Goal: Task Accomplishment & Management: Use online tool/utility

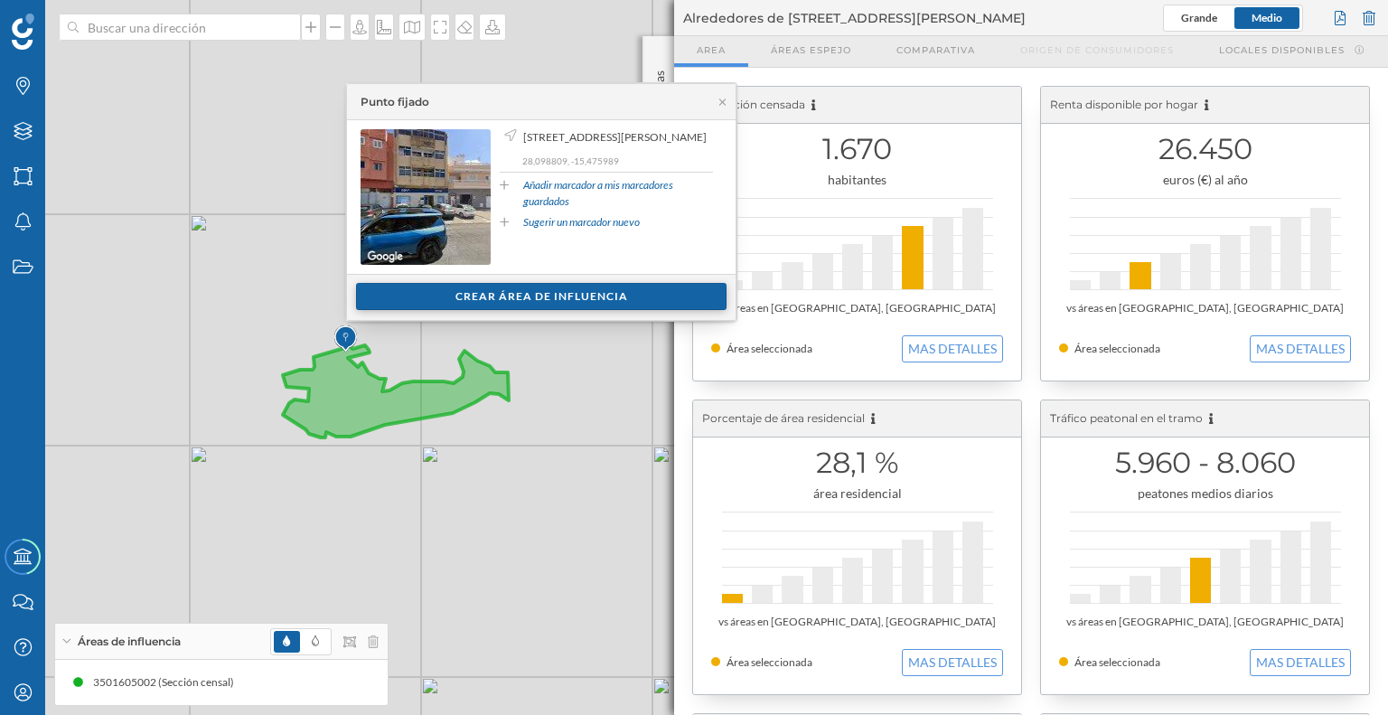
click at [526, 292] on div "Crear área de influencia" at bounding box center [541, 296] width 370 height 27
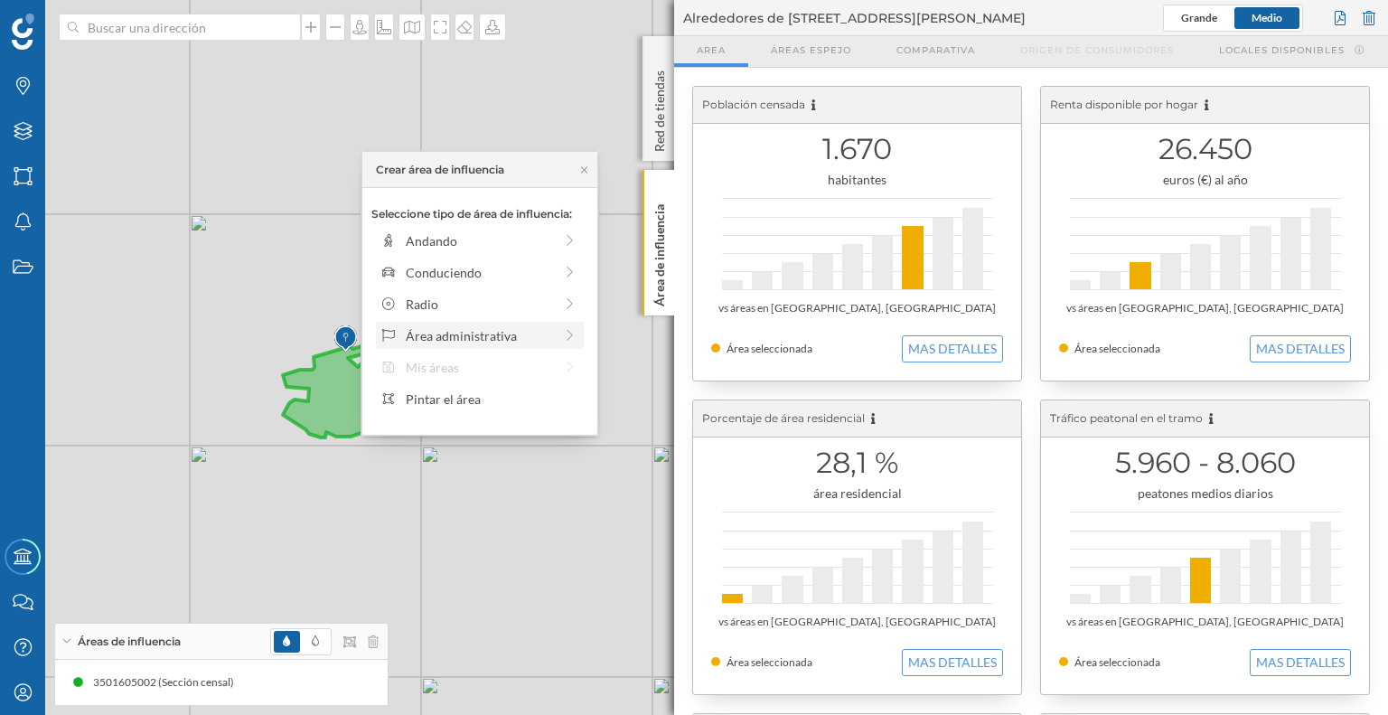
click at [567, 331] on icon at bounding box center [570, 335] width 16 height 13
click at [534, 324] on div "Distrito" at bounding box center [483, 335] width 214 height 27
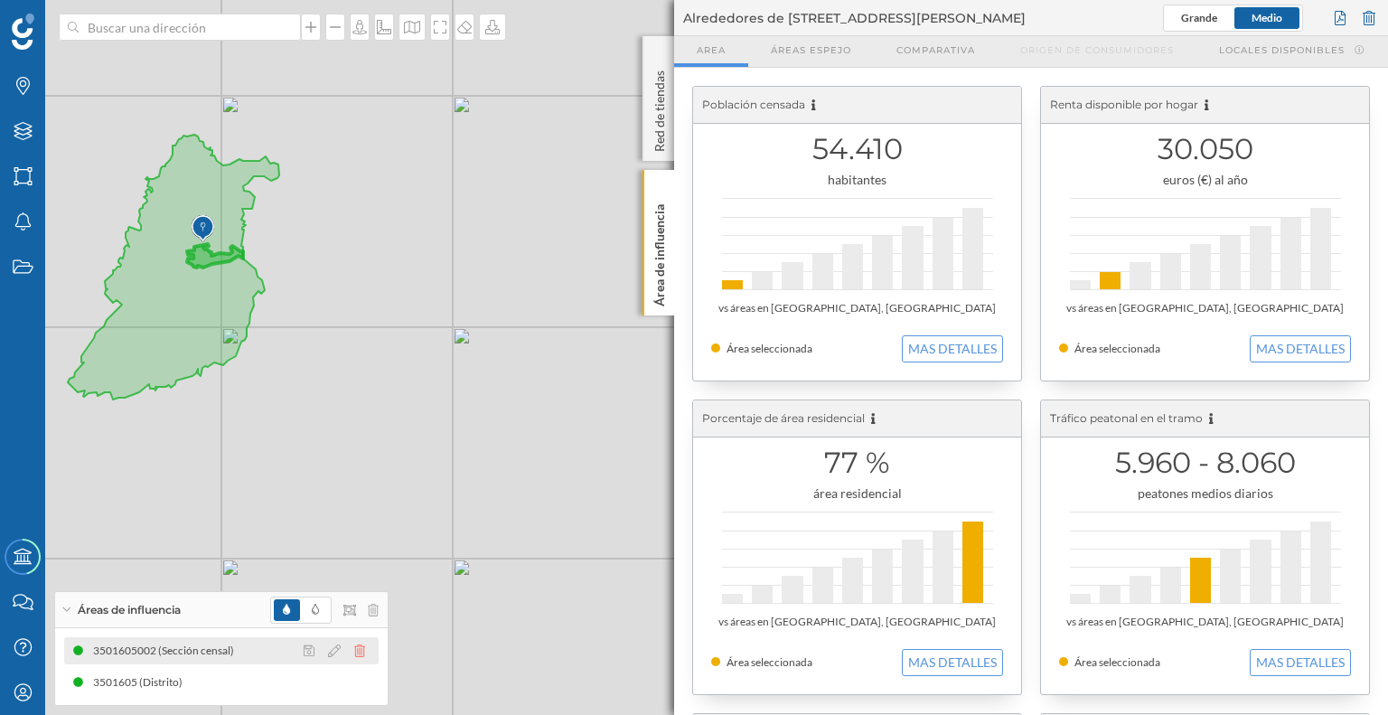
click at [354, 649] on icon at bounding box center [359, 650] width 11 height 13
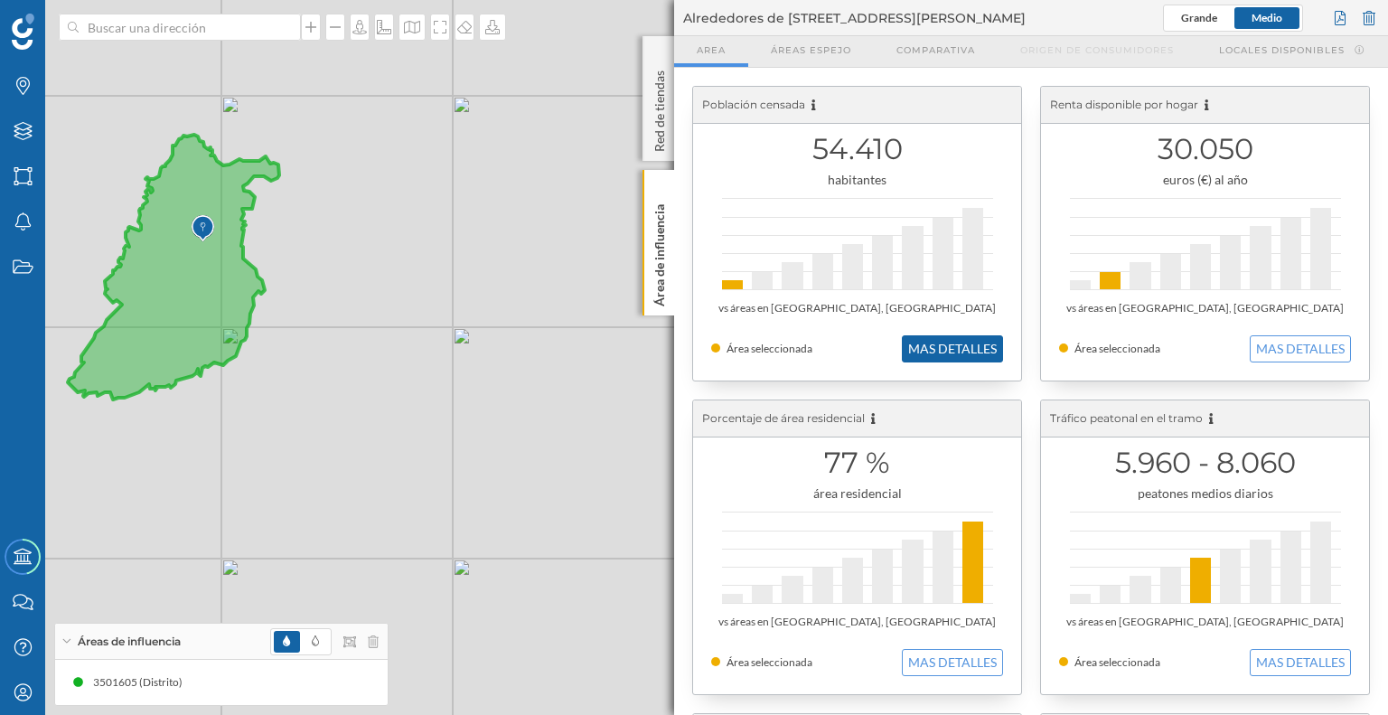
click at [987, 344] on button "MAS DETALLES" at bounding box center [952, 348] width 101 height 27
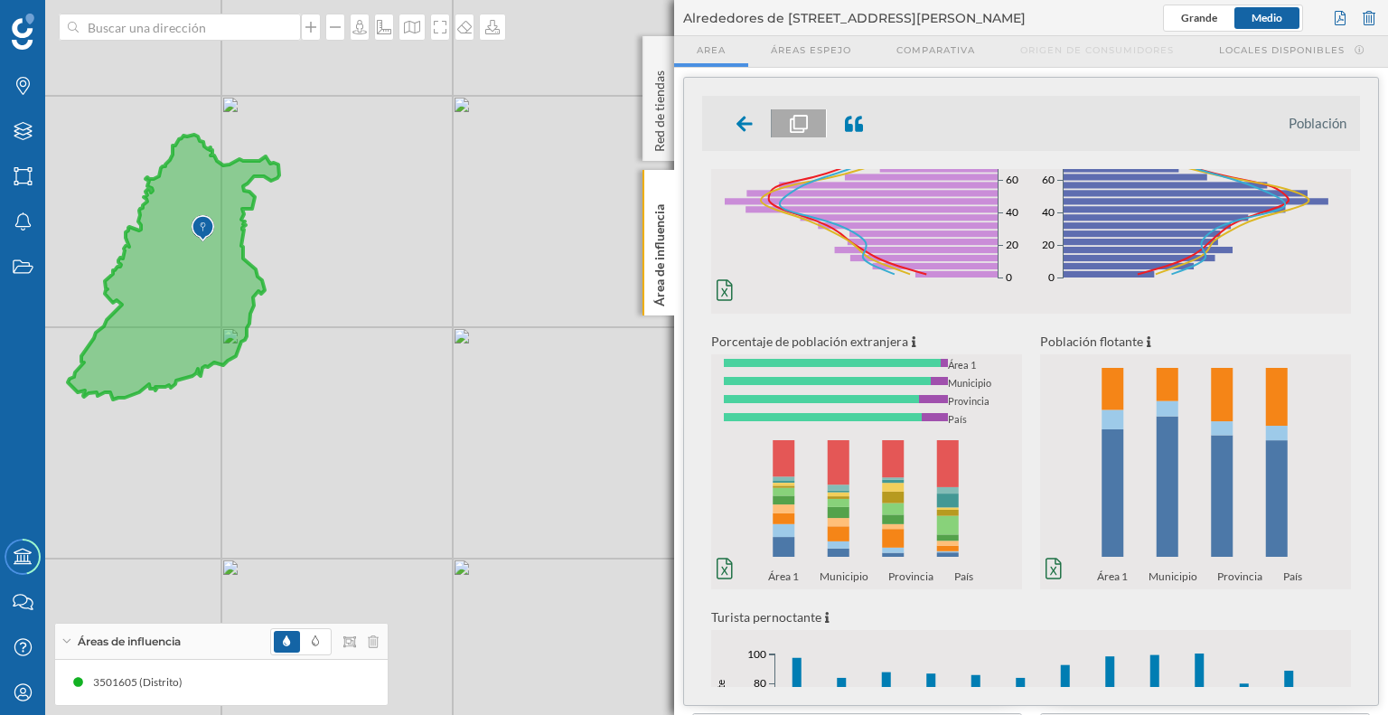
scroll to position [170, 0]
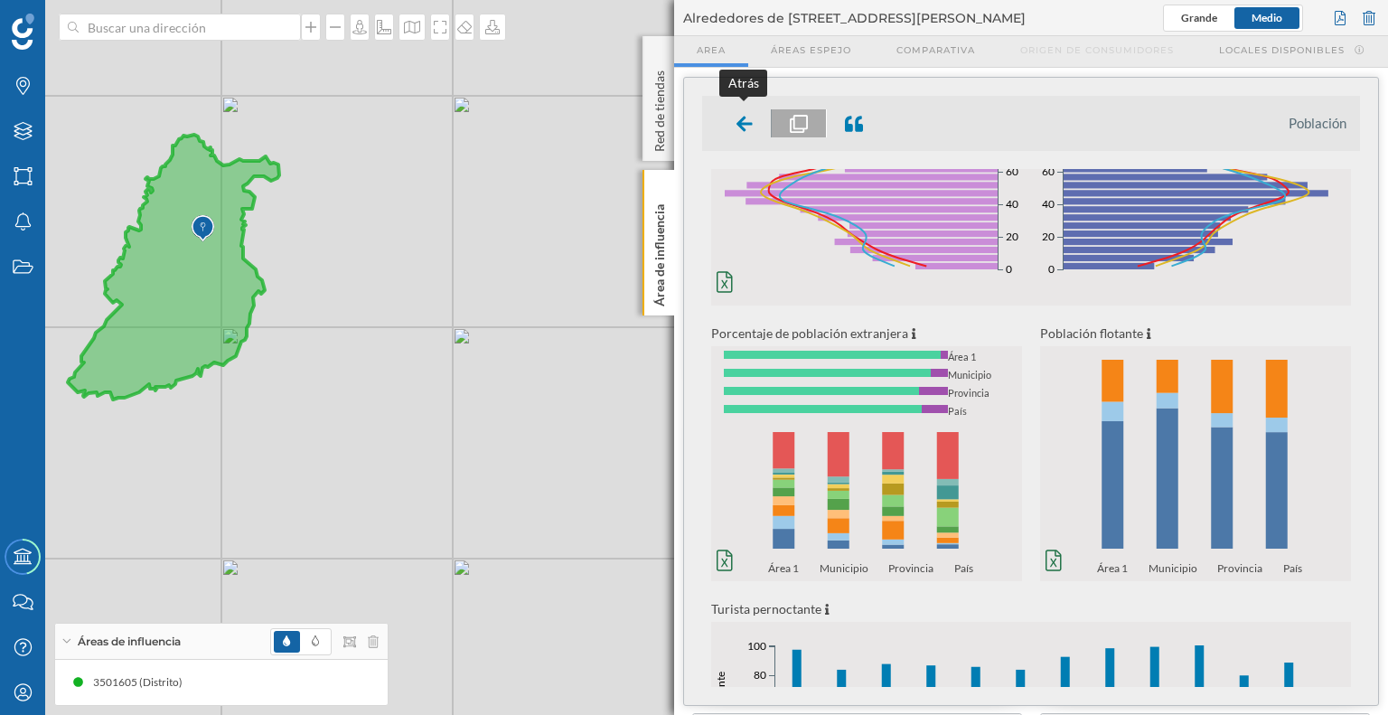
click at [730, 121] on div at bounding box center [744, 123] width 53 height 28
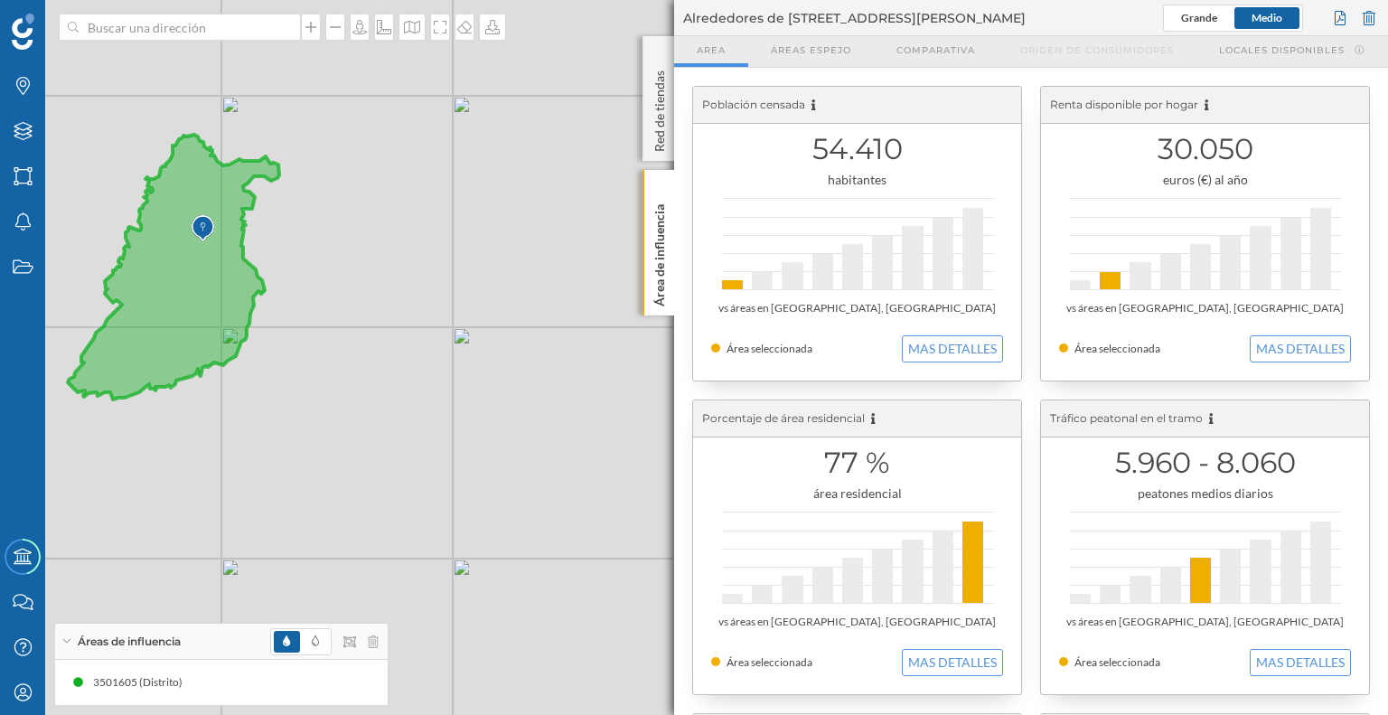
click at [1243, 346] on div "Área seleccionada MAS DETALLES" at bounding box center [1205, 348] width 292 height 27
click at [1265, 346] on button "MAS DETALLES" at bounding box center [1300, 348] width 101 height 27
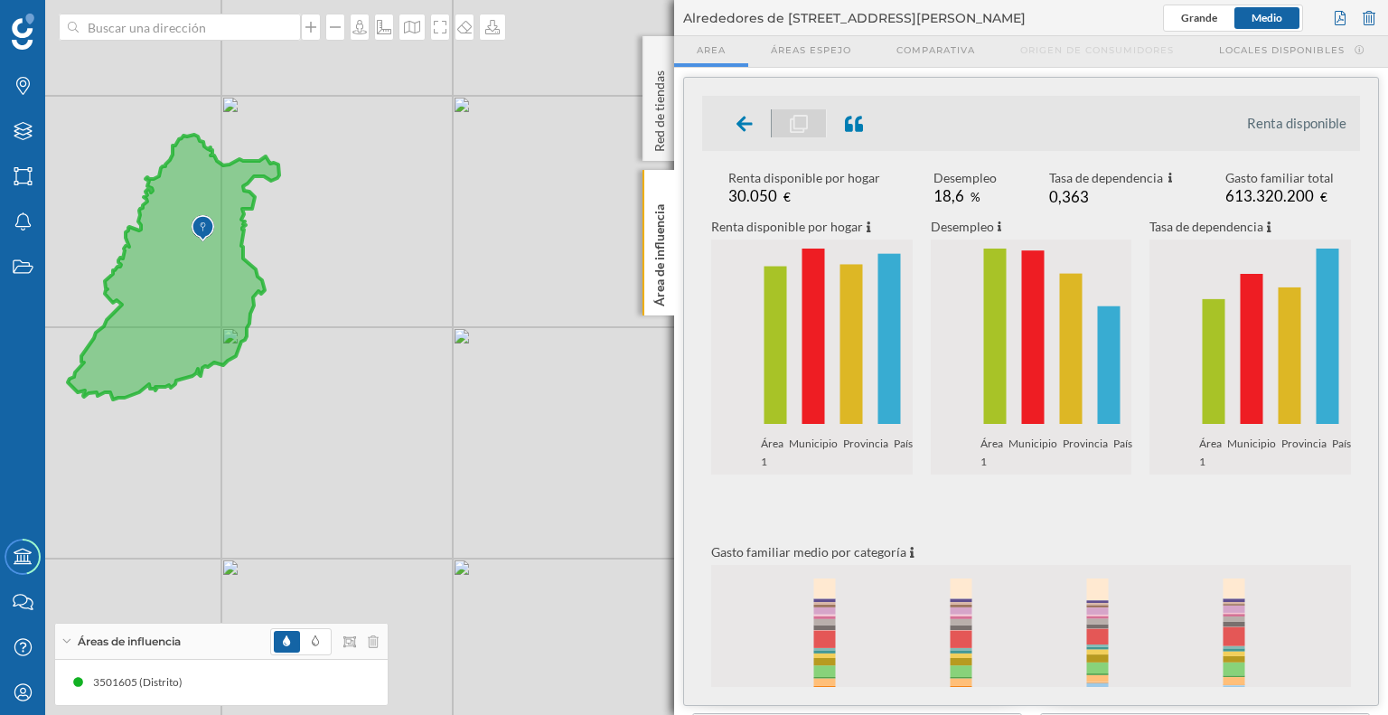
click at [849, 214] on div "Renta disponible por hogar 30.050 € Desempleo 18,6 % Tasa de dependencia 0,363 …" at bounding box center [1031, 635] width 658 height 933
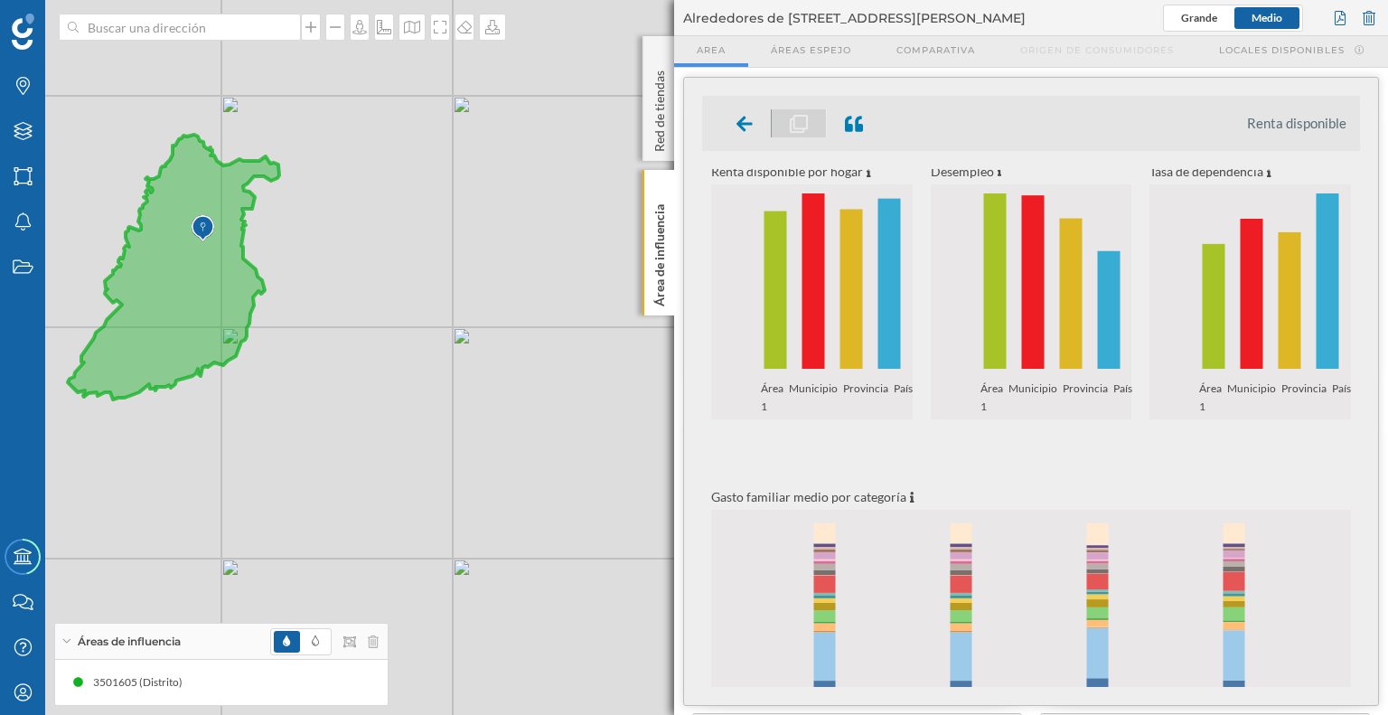
scroll to position [56, 0]
click at [752, 135] on div at bounding box center [744, 123] width 53 height 28
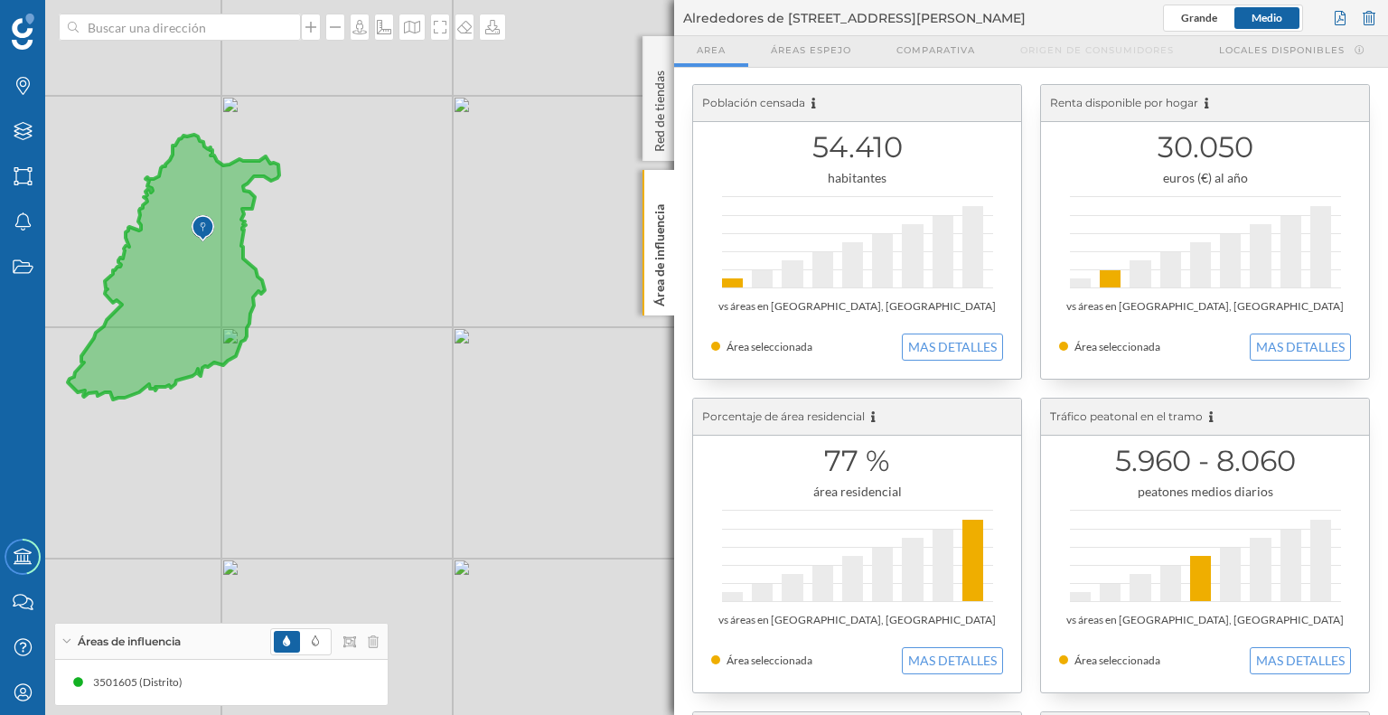
scroll to position [0, 0]
click at [966, 339] on button "MAS DETALLES" at bounding box center [952, 348] width 101 height 27
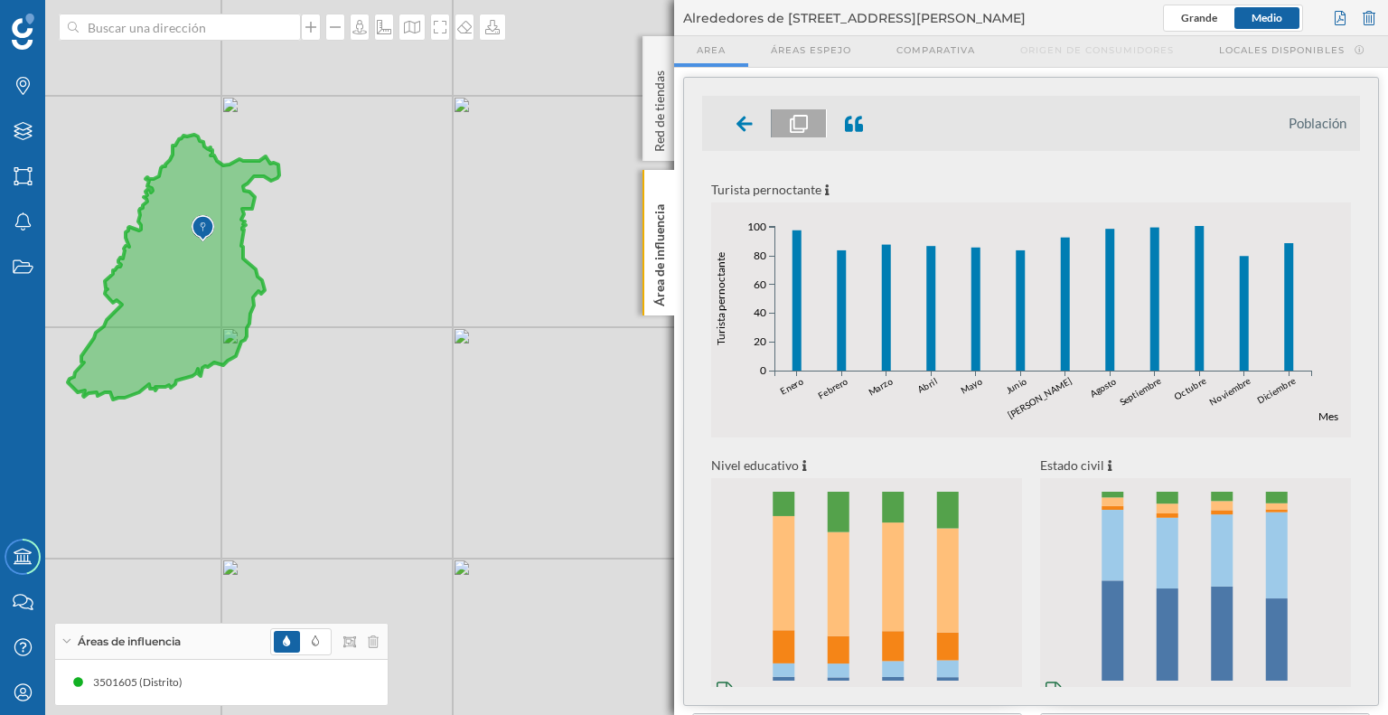
scroll to position [632, 0]
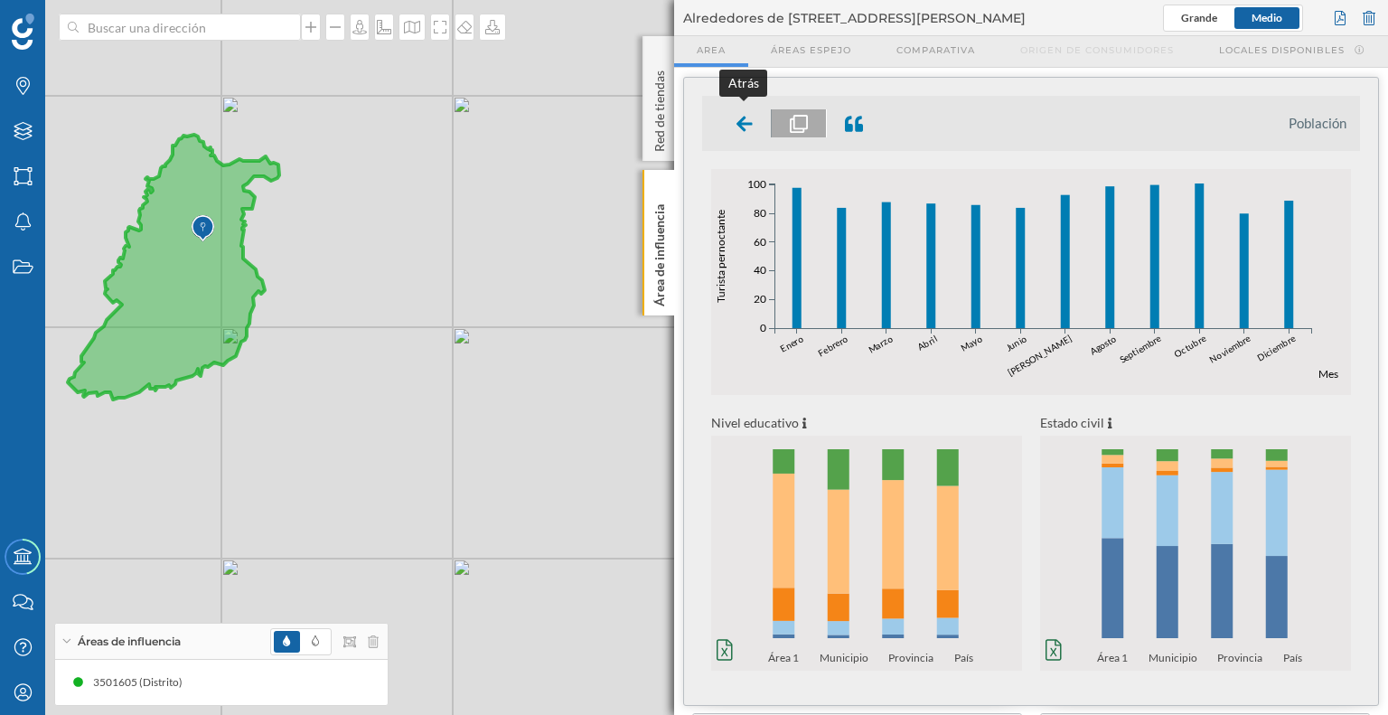
click at [742, 129] on icon at bounding box center [744, 123] width 16 height 15
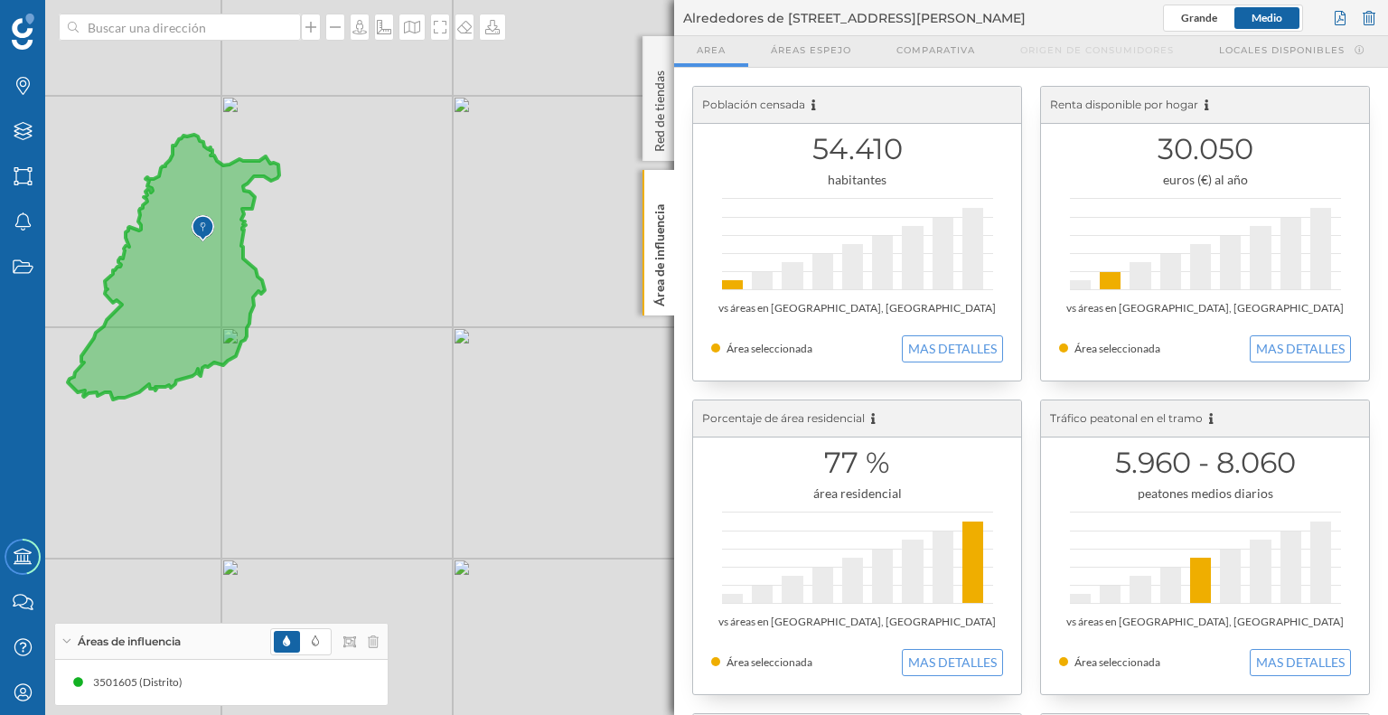
click at [200, 221] on img at bounding box center [203, 229] width 23 height 36
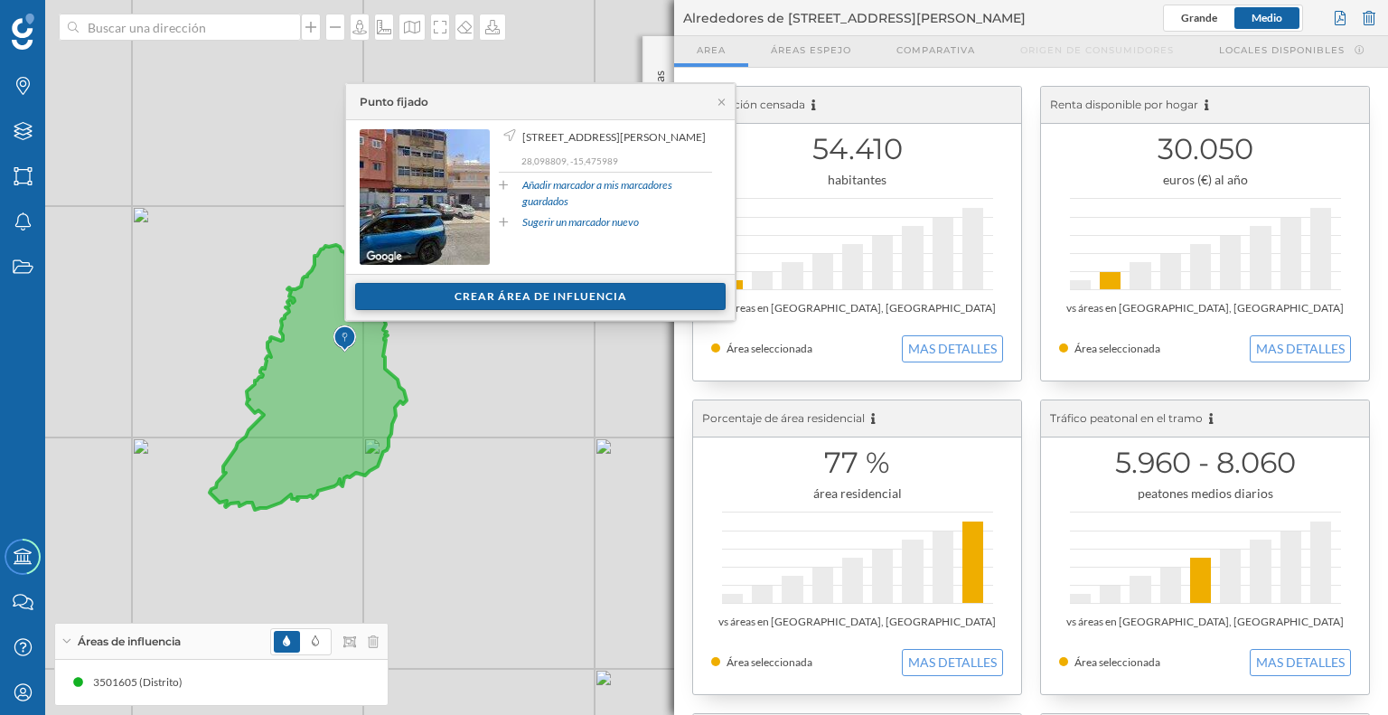
click at [372, 303] on div "Crear área de influencia" at bounding box center [540, 296] width 370 height 27
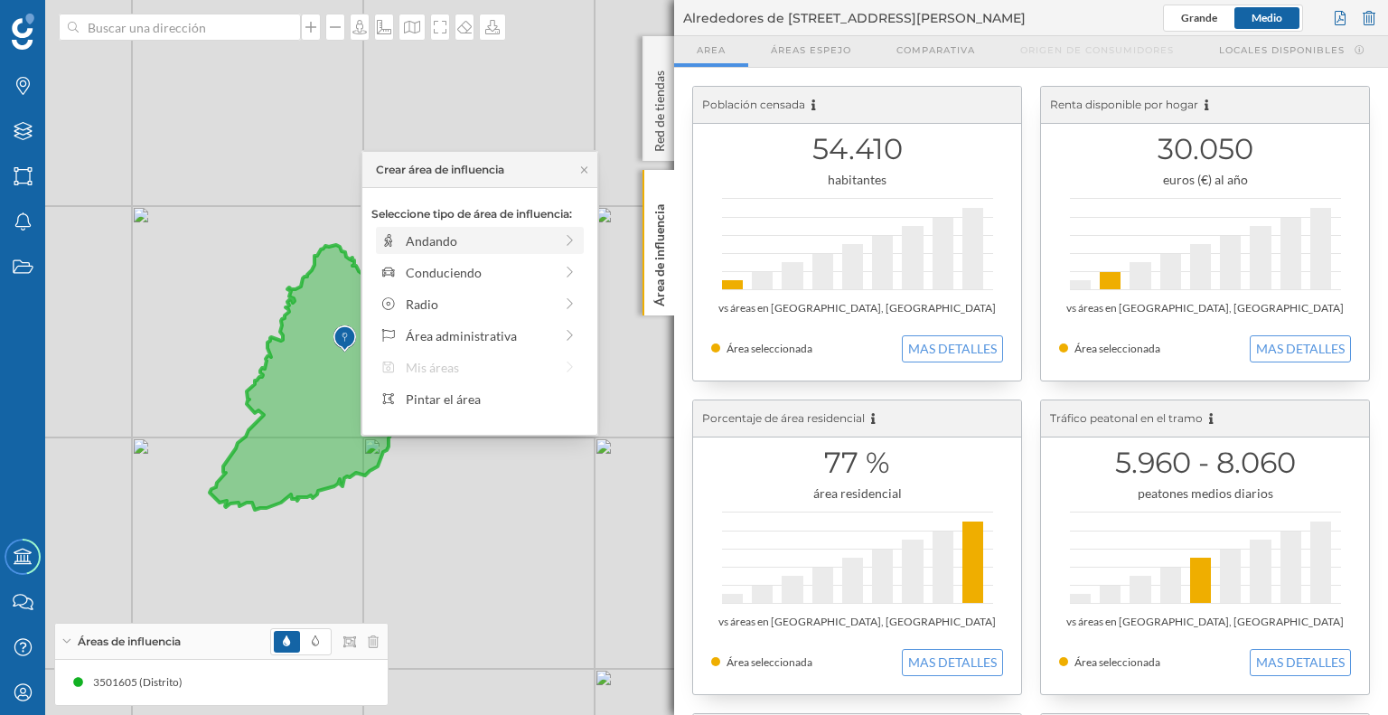
click at [564, 232] on div at bounding box center [570, 240] width 16 height 19
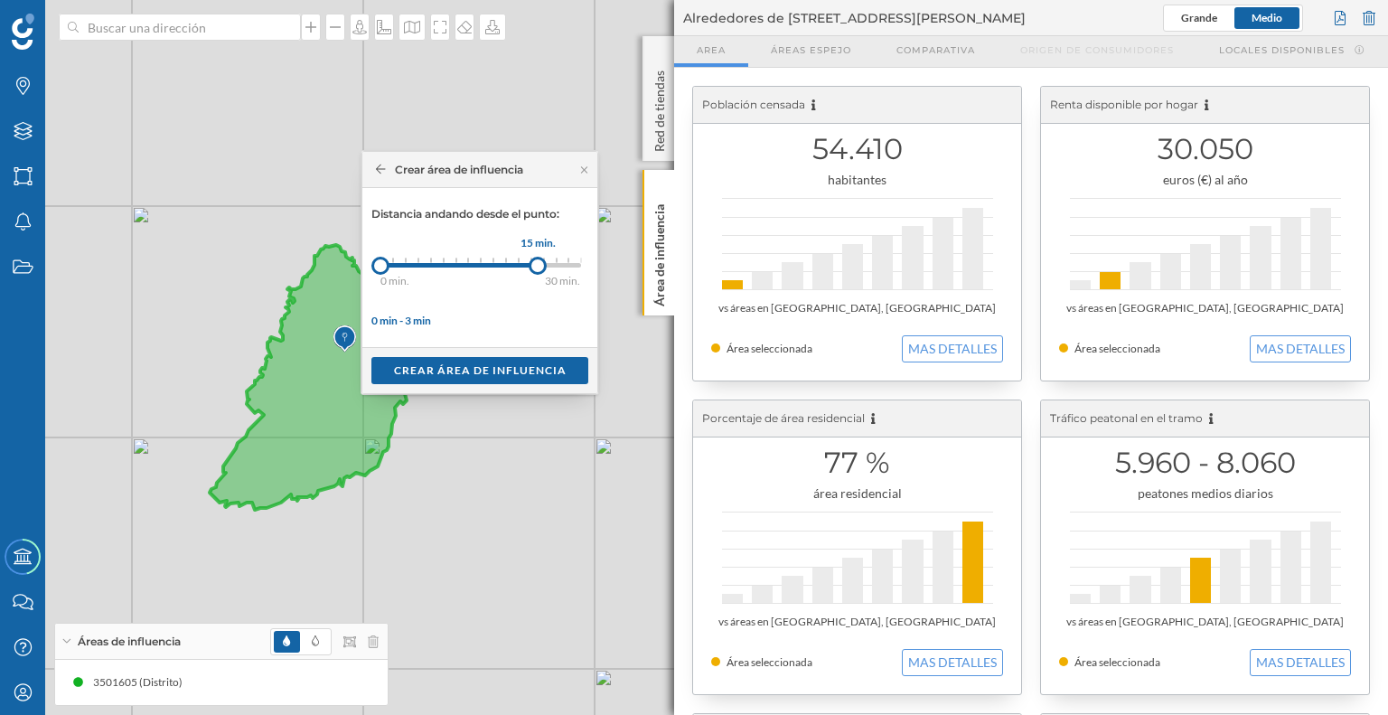
drag, startPoint x: 392, startPoint y: 266, endPoint x: 538, endPoint y: 270, distance: 145.5
click at [538, 270] on div at bounding box center [538, 266] width 18 height 18
click at [506, 368] on div "Crear área de influencia" at bounding box center [479, 369] width 217 height 27
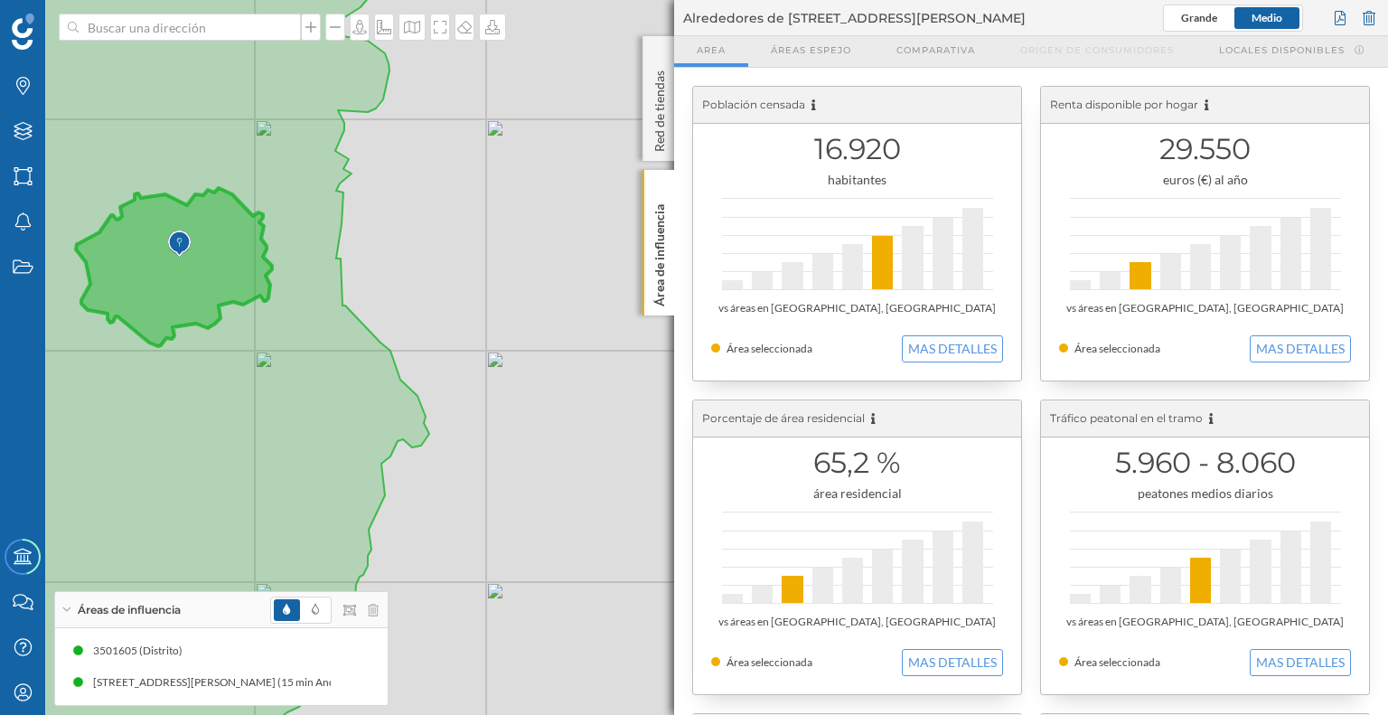
scroll to position [309, 0]
